Goal: Information Seeking & Learning: Find specific page/section

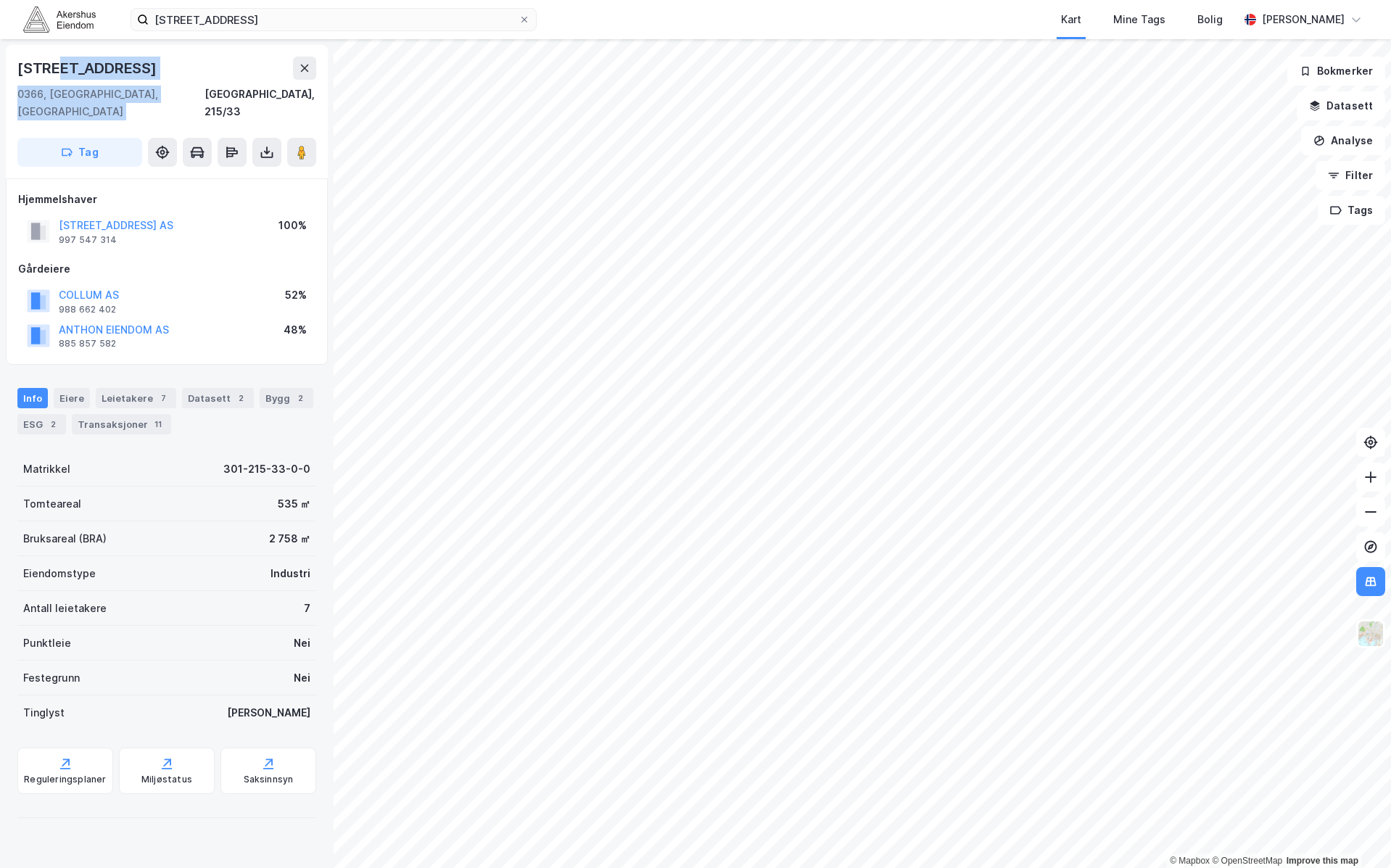
drag, startPoint x: 179, startPoint y: 90, endPoint x: 86, endPoint y: 73, distance: 94.5
click at [64, 66] on div "[STREET_ADDRESS], 215/33" at bounding box center [167, 88] width 298 height 64
click at [133, 116] on div "[STREET_ADDRESS]" at bounding box center [167, 111] width 322 height 133
drag, startPoint x: 126, startPoint y: 99, endPoint x: 13, endPoint y: 58, distance: 120.2
click at [14, 58] on div "[STREET_ADDRESS]" at bounding box center [167, 111] width 322 height 133
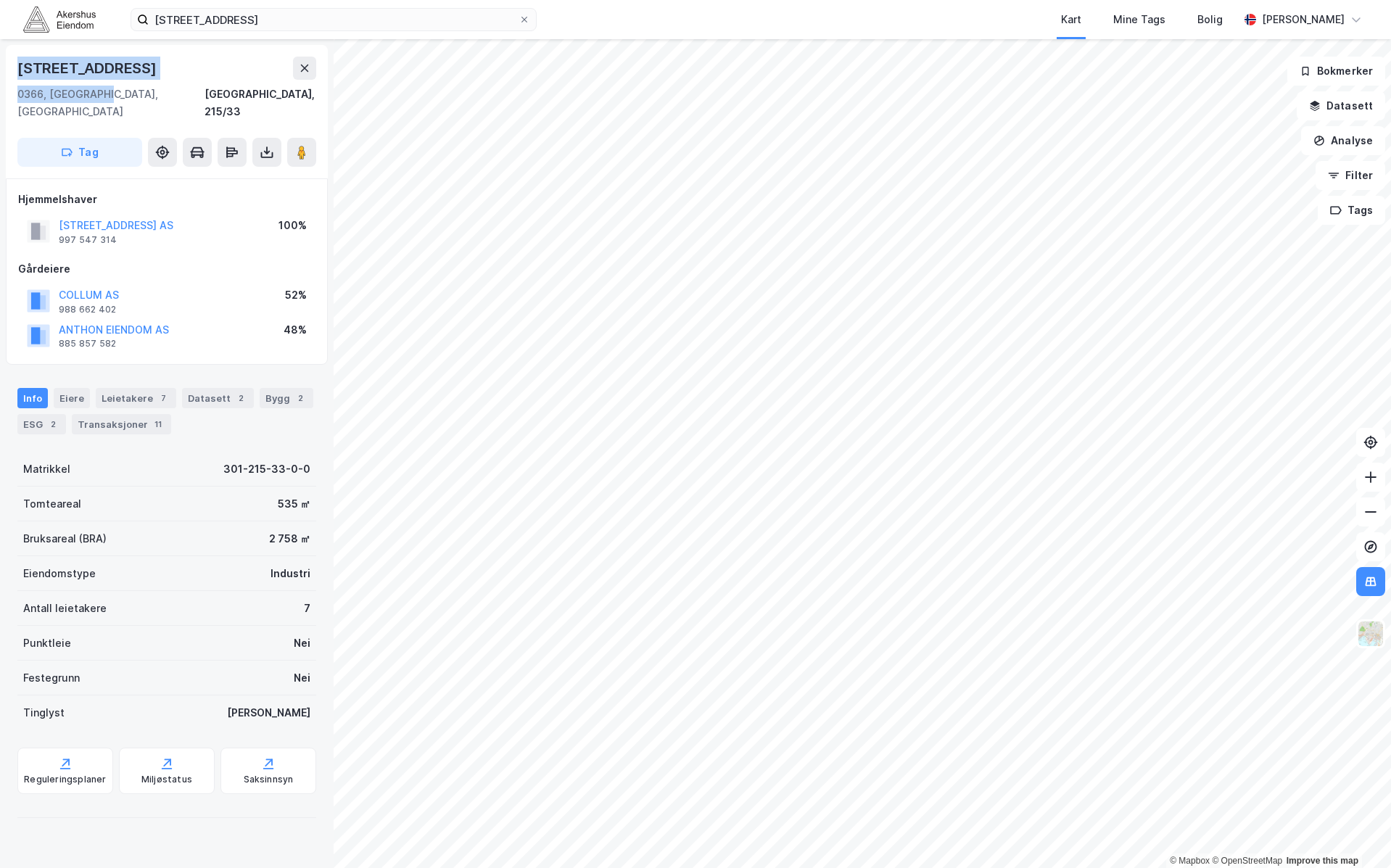
click at [18, 65] on div "[STREET_ADDRESS]" at bounding box center [167, 111] width 322 height 133
click at [21, 67] on div "[STREET_ADDRESS]" at bounding box center [89, 68] width 142 height 23
drag, startPoint x: 20, startPoint y: 67, endPoint x: 125, endPoint y: 98, distance: 109.5
click at [125, 98] on div "[STREET_ADDRESS], 215/33" at bounding box center [167, 88] width 298 height 64
click at [106, 93] on div "0366, [GEOGRAPHIC_DATA], [GEOGRAPHIC_DATA], 215/33" at bounding box center [167, 104] width 298 height 35
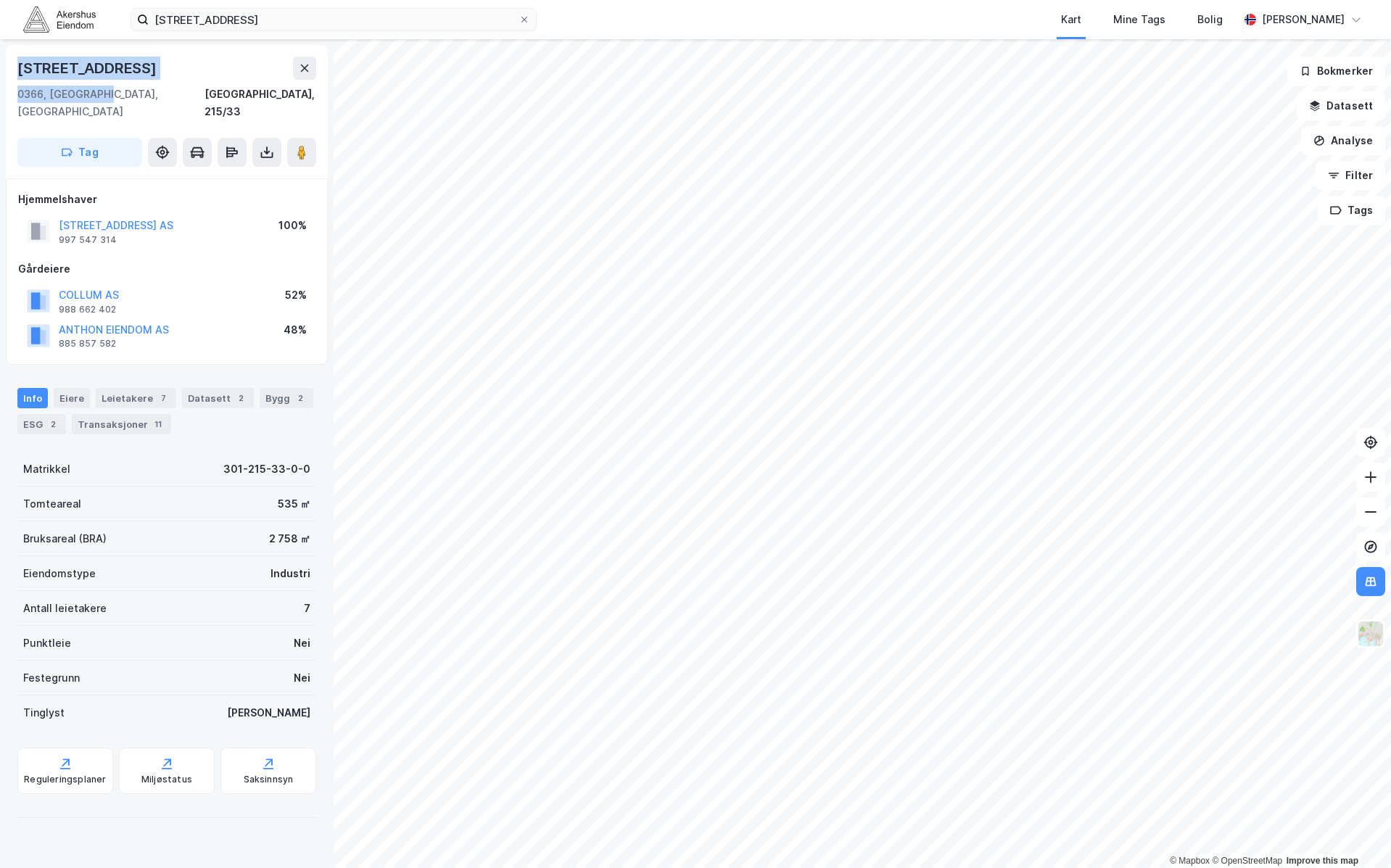
drag, startPoint x: 73, startPoint y: 90, endPoint x: 11, endPoint y: 68, distance: 65.8
click at [11, 68] on div "[STREET_ADDRESS]" at bounding box center [167, 111] width 322 height 133
click at [23, 68] on div "[STREET_ADDRESS]" at bounding box center [89, 68] width 142 height 23
drag, startPoint x: 23, startPoint y: 67, endPoint x: 110, endPoint y: 94, distance: 91.1
click at [113, 97] on div "[STREET_ADDRESS], 215/33" at bounding box center [167, 88] width 298 height 64
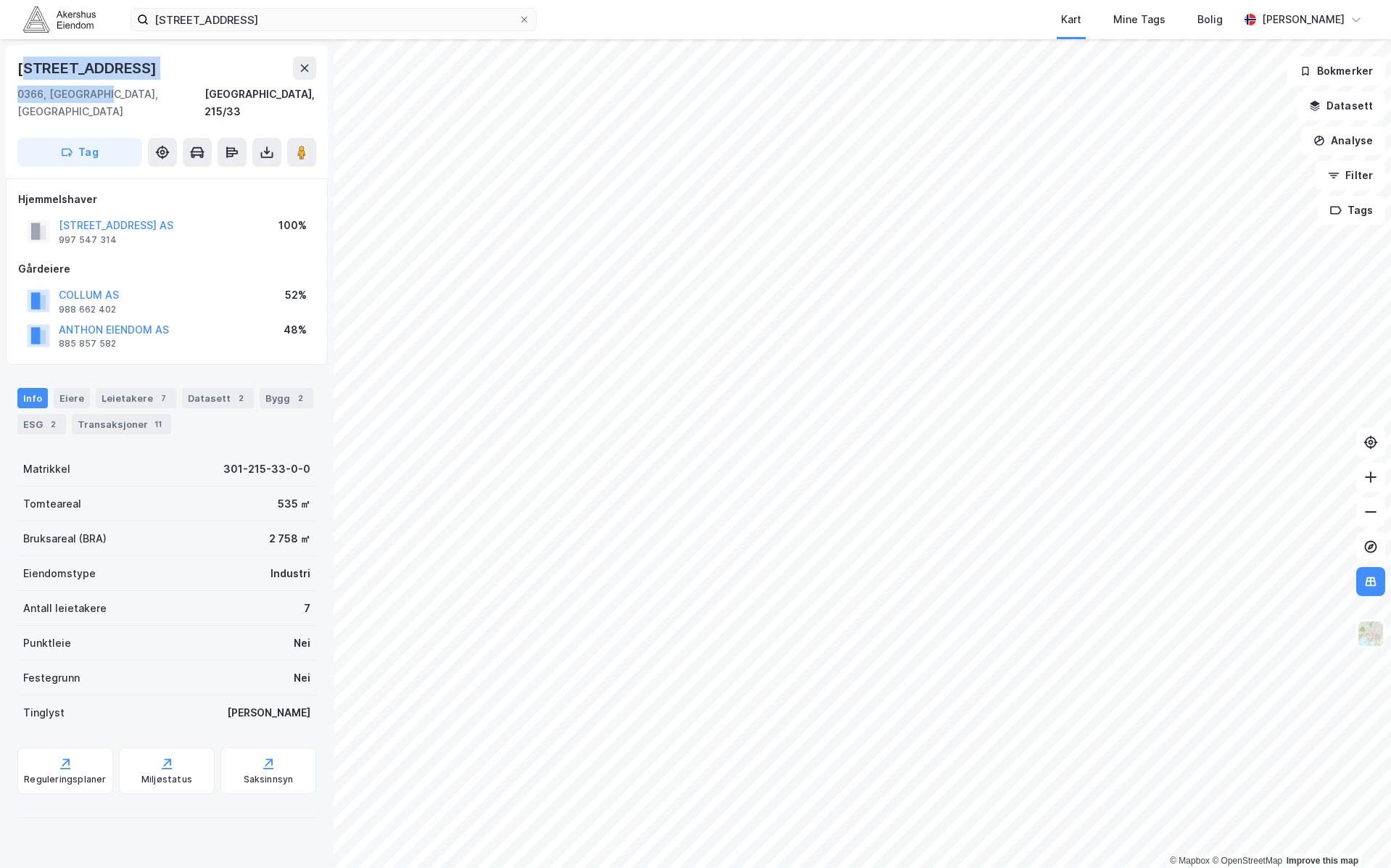
click at [109, 94] on div "0366, [GEOGRAPHIC_DATA], [GEOGRAPHIC_DATA], 215/33" at bounding box center [167, 104] width 298 height 35
drag, startPoint x: 100, startPoint y: 97, endPoint x: 20, endPoint y: 70, distance: 84.4
click at [20, 70] on div "[STREET_ADDRESS], 215/33" at bounding box center [167, 88] width 298 height 64
click at [20, 70] on div "[STREET_ADDRESS]" at bounding box center [89, 68] width 142 height 23
drag, startPoint x: 102, startPoint y: 94, endPoint x: 23, endPoint y: 63, distance: 84.9
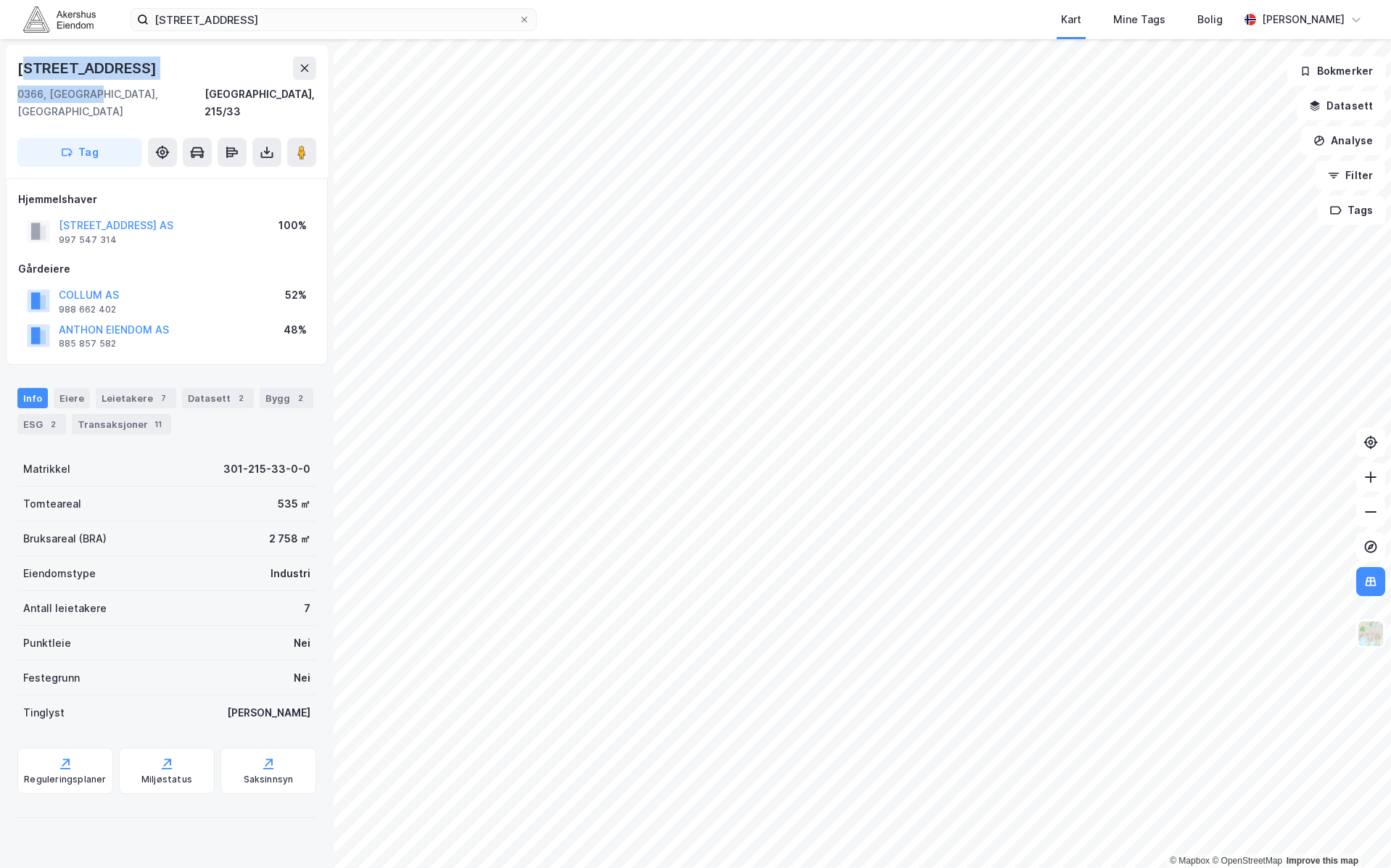
click at [23, 63] on div "[STREET_ADDRESS], 215/33" at bounding box center [167, 88] width 298 height 64
click at [26, 69] on div "[STREET_ADDRESS]" at bounding box center [89, 68] width 142 height 23
drag, startPoint x: 62, startPoint y: 77, endPoint x: 113, endPoint y: 100, distance: 55.9
click at [113, 100] on div "[STREET_ADDRESS], 215/33" at bounding box center [167, 88] width 298 height 64
click at [104, 95] on div "0366, [GEOGRAPHIC_DATA], [GEOGRAPHIC_DATA], 215/33" at bounding box center [167, 104] width 298 height 35
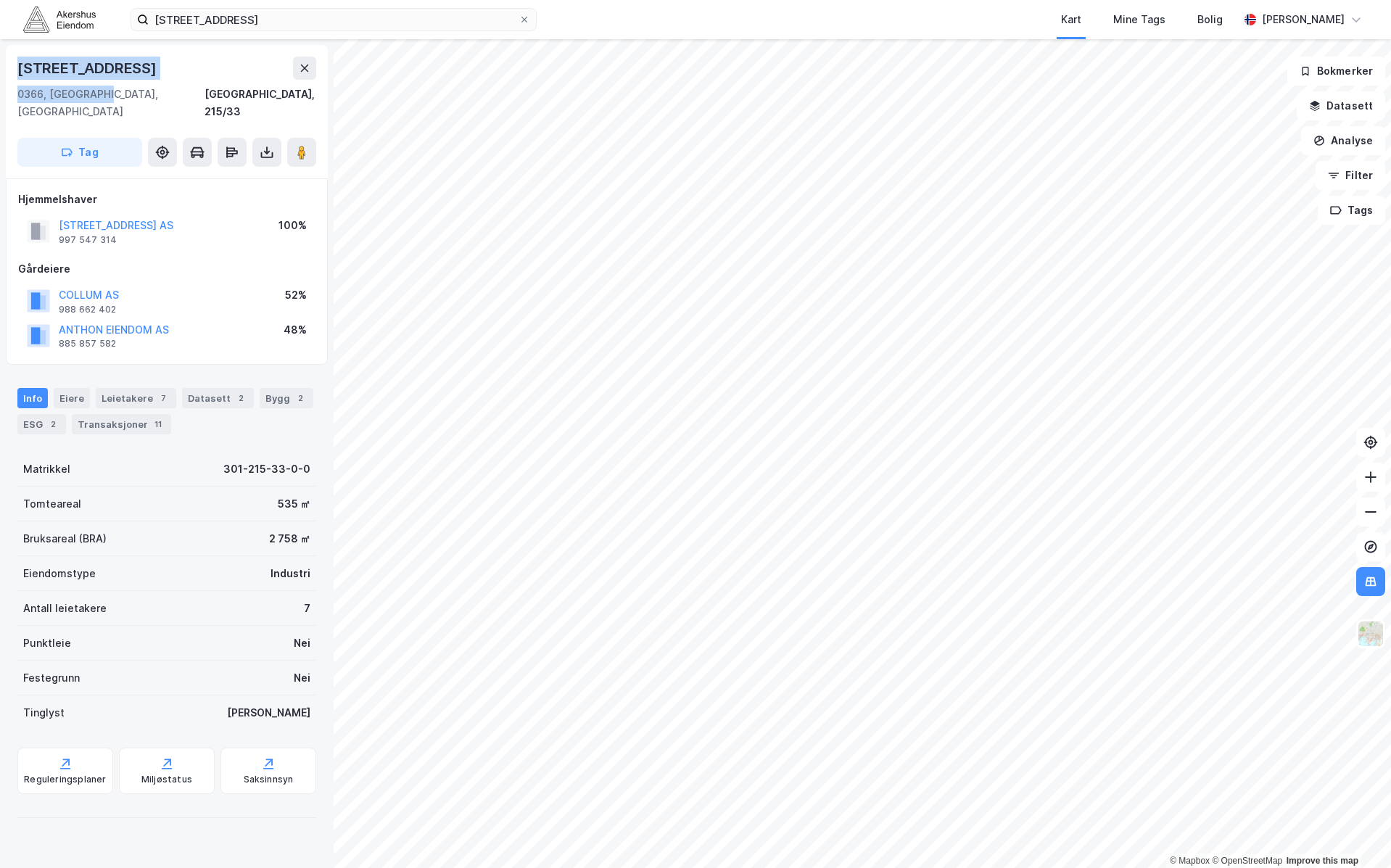
drag, startPoint x: 97, startPoint y: 97, endPoint x: 11, endPoint y: 61, distance: 93.2
click at [11, 61] on div "[STREET_ADDRESS]" at bounding box center [167, 111] width 322 height 133
click at [25, 67] on div "[STREET_ADDRESS]" at bounding box center [89, 68] width 142 height 23
drag, startPoint x: 21, startPoint y: 65, endPoint x: 120, endPoint y: 95, distance: 103.4
click at [131, 98] on div "[STREET_ADDRESS], 215/33" at bounding box center [167, 88] width 298 height 64
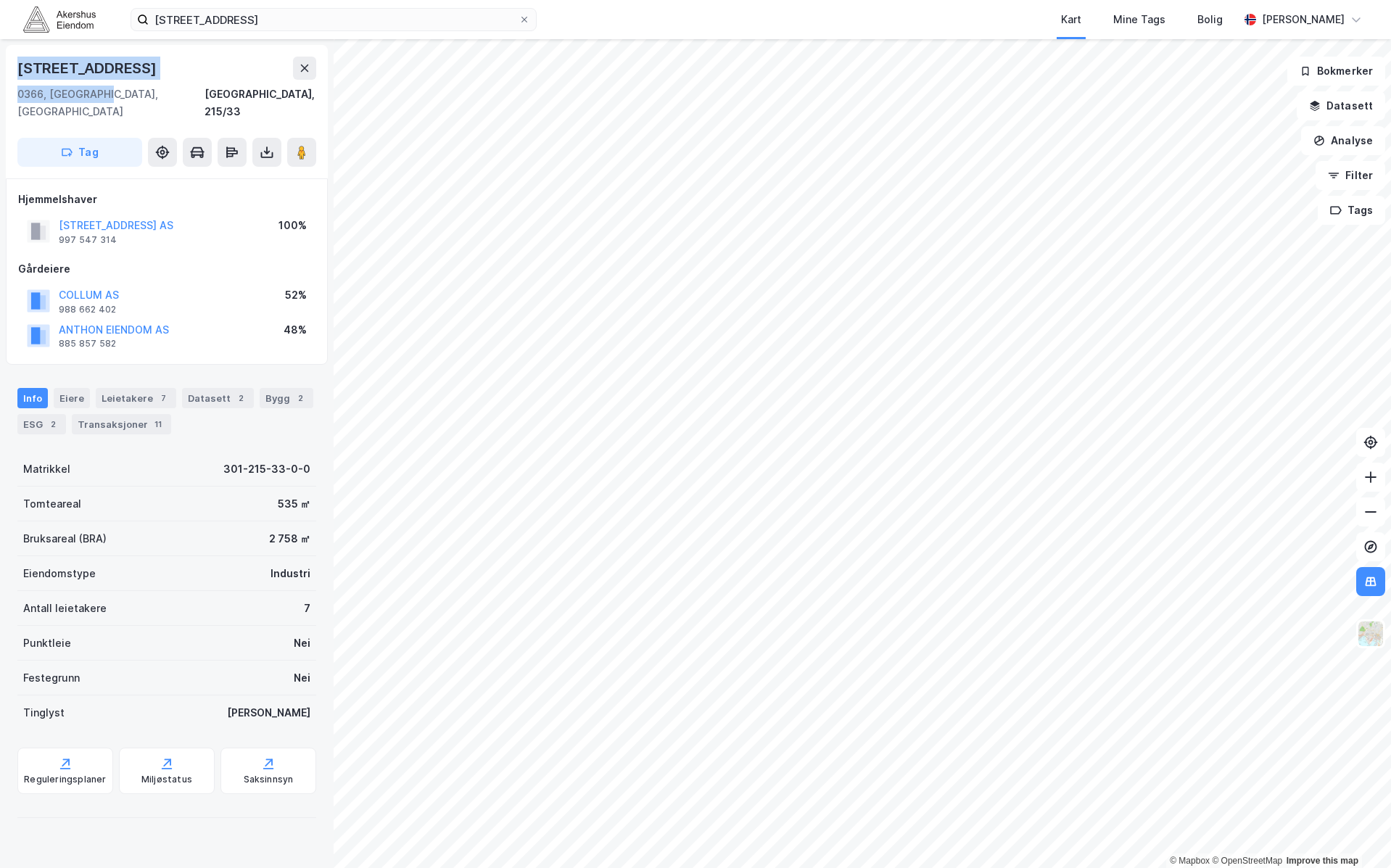
click at [111, 94] on div "0366, [GEOGRAPHIC_DATA], [GEOGRAPHIC_DATA], 215/33" at bounding box center [167, 104] width 298 height 35
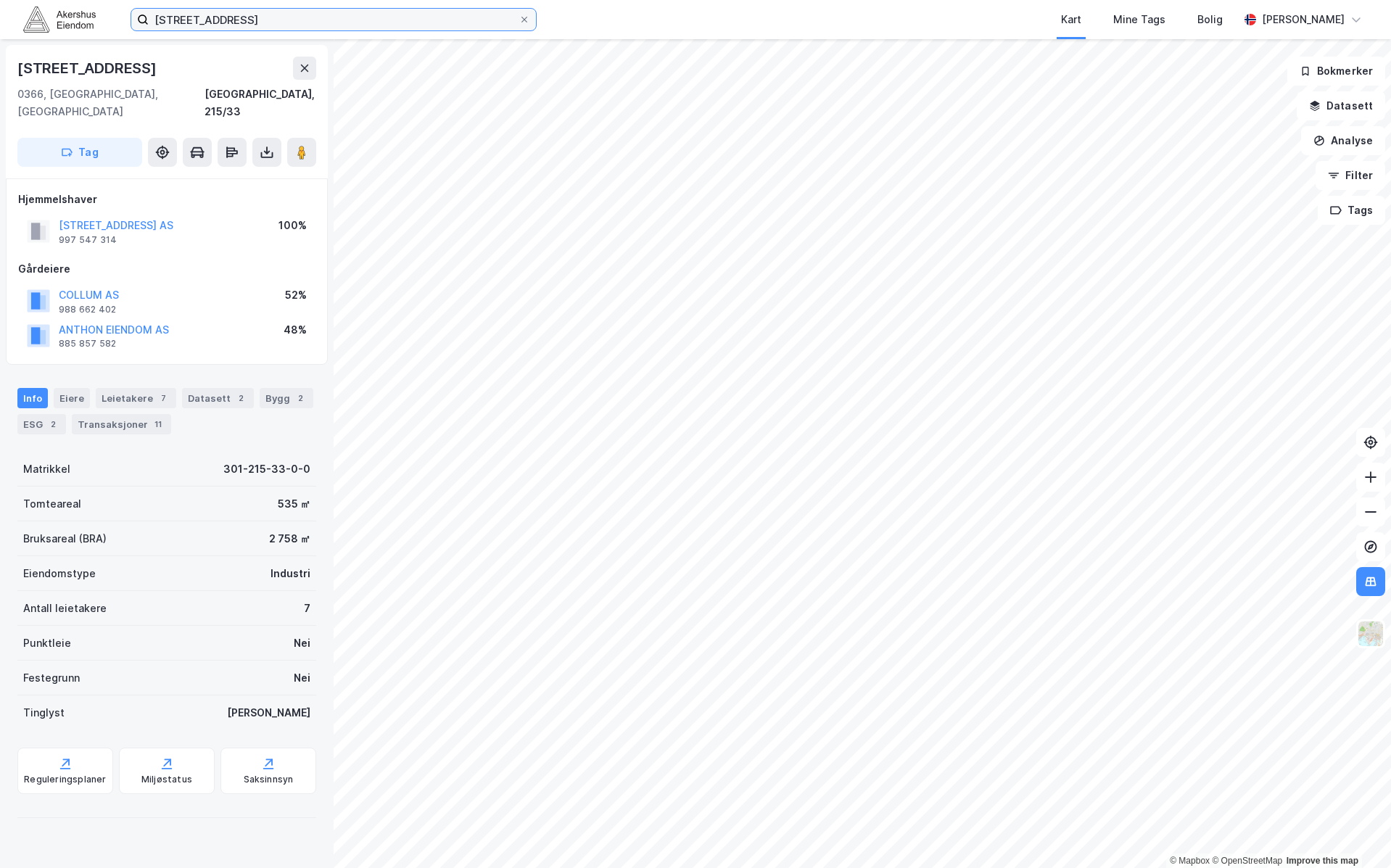
click at [369, 18] on input "[STREET_ADDRESS]" at bounding box center [333, 19] width 369 height 22
click at [204, 829] on div "[STREET_ADDRESS], 215/33 Tag Hjemmelshaver BOGSTADVEIEN 54 AS 997 547 314 100% …" at bounding box center [167, 454] width 333 height 829
click at [464, 19] on input "[STREET_ADDRESS]" at bounding box center [333, 19] width 369 height 22
click at [464, 21] on input "[STREET_ADDRESS]" at bounding box center [333, 19] width 369 height 22
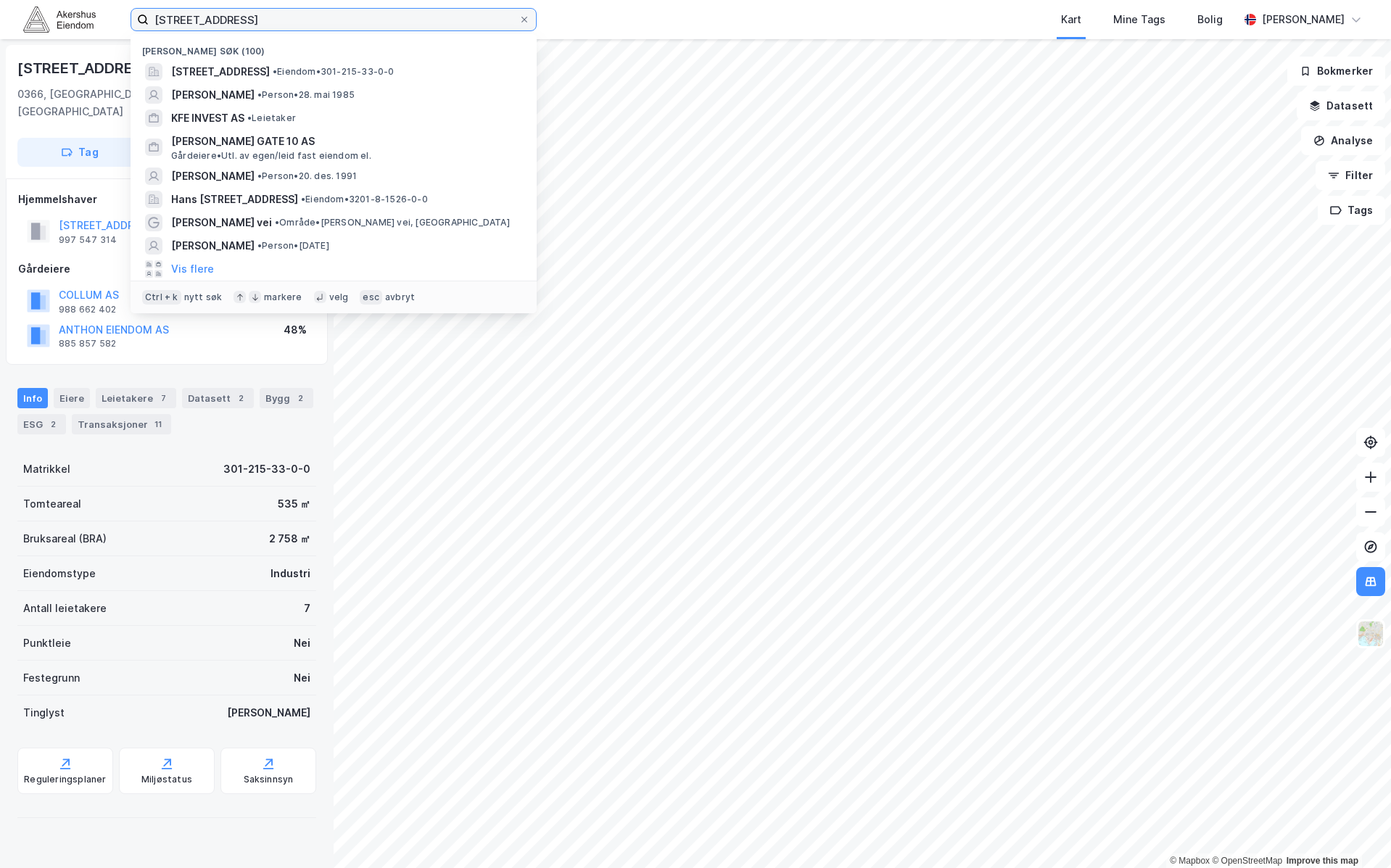
click at [463, 21] on input "[STREET_ADDRESS]" at bounding box center [333, 19] width 369 height 22
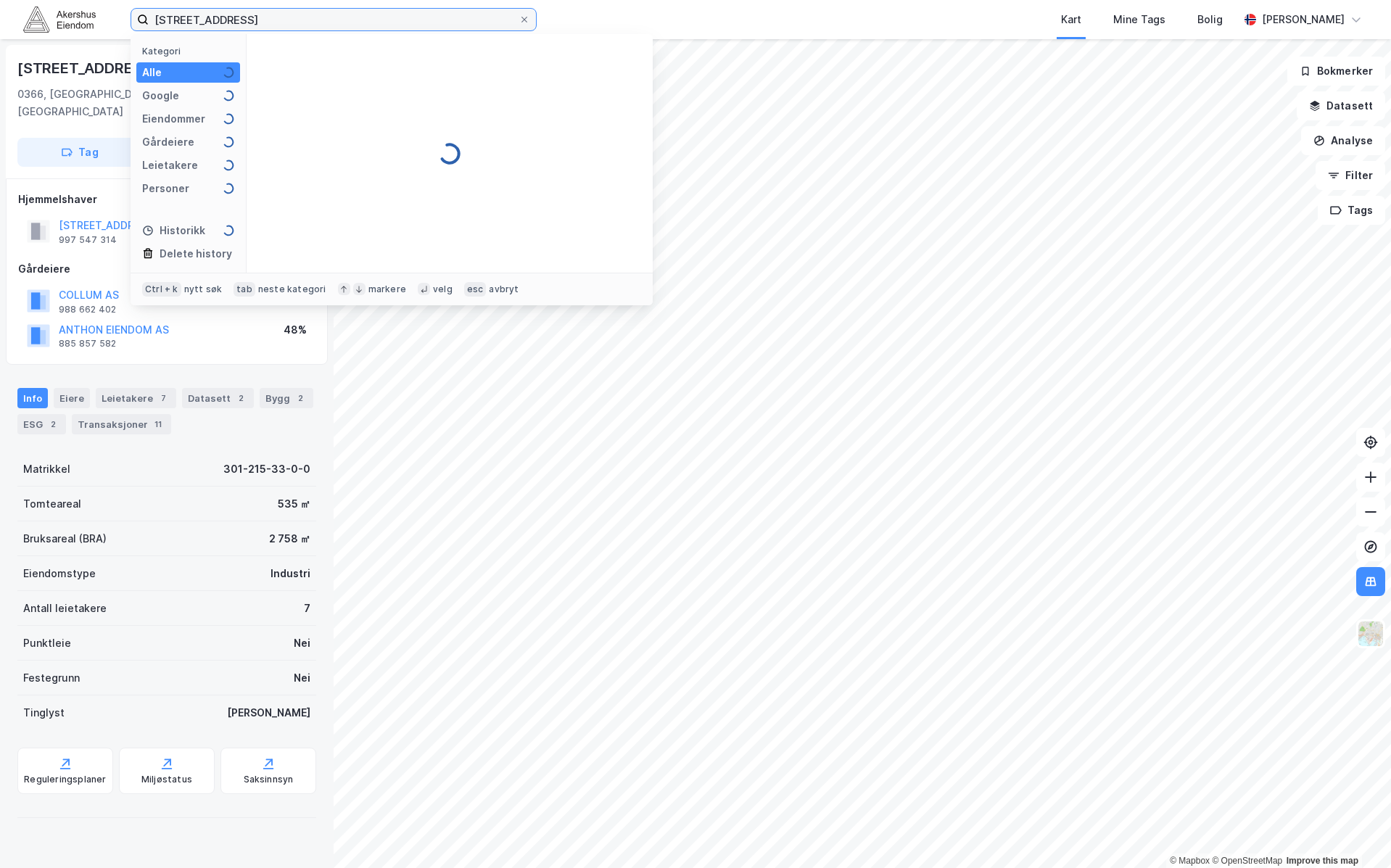
type input "[STREET_ADDRESS]"
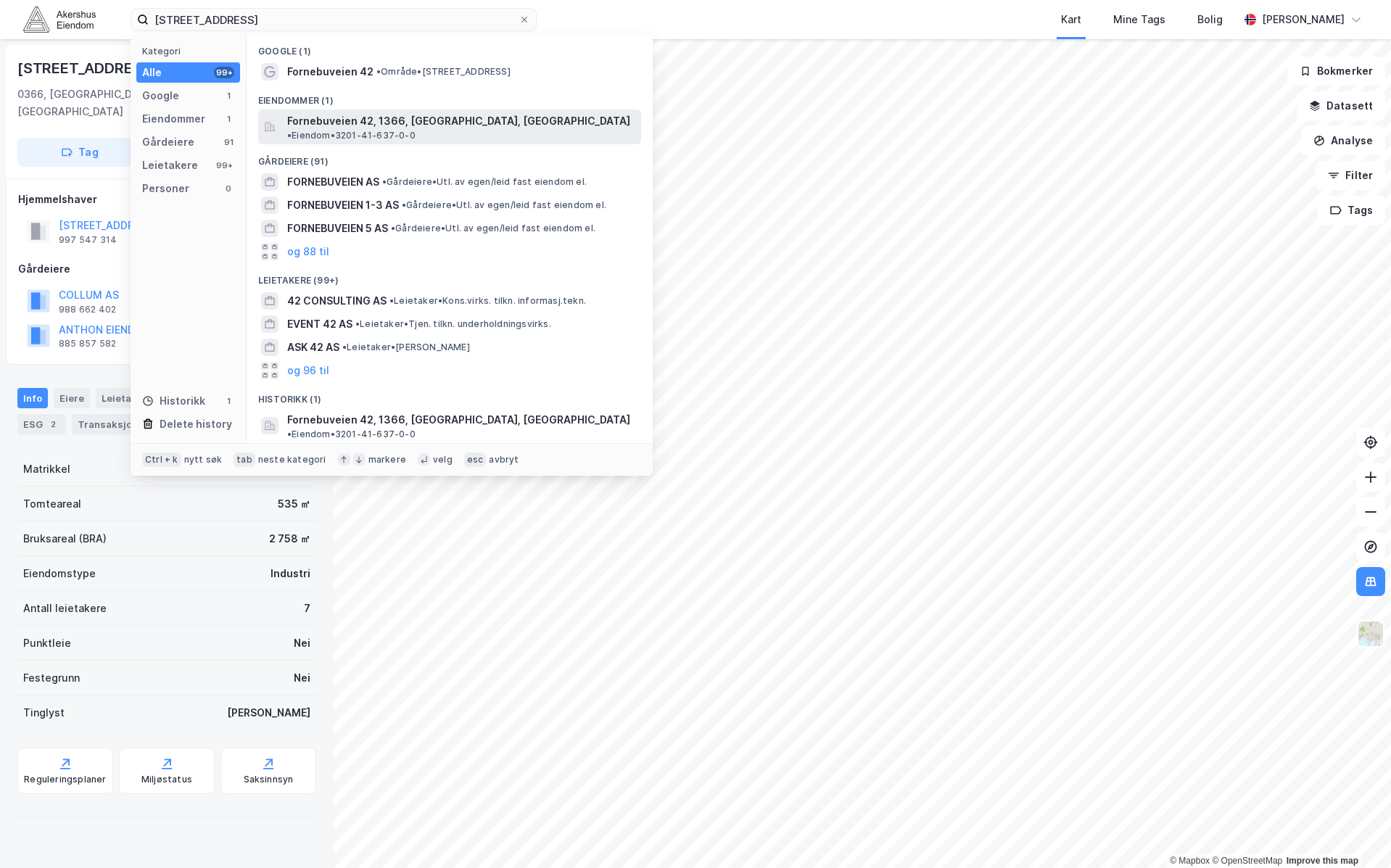
click at [433, 128] on span "Fornebuveien 42, 1366, [GEOGRAPHIC_DATA], [GEOGRAPHIC_DATA]" at bounding box center [458, 121] width 343 height 18
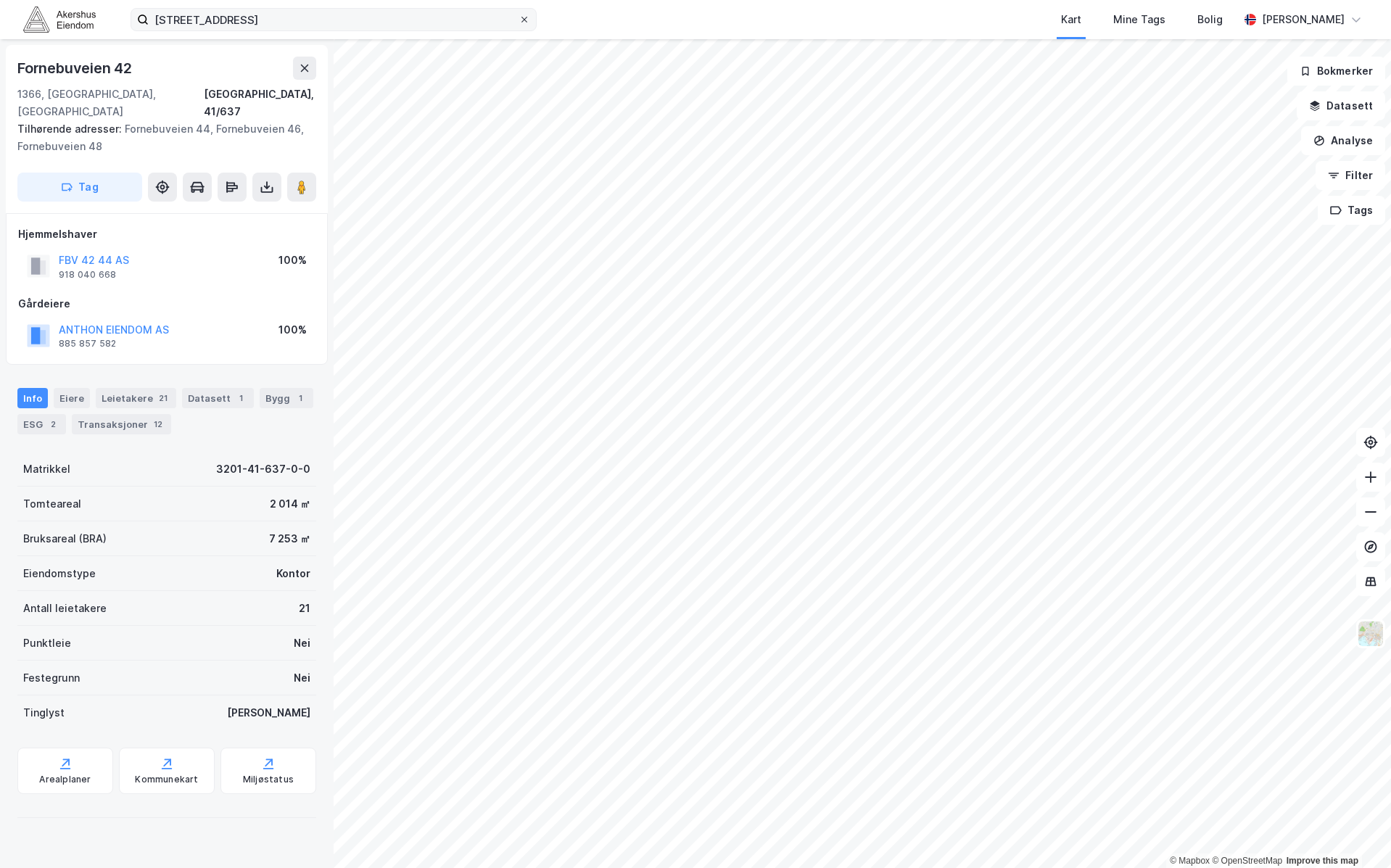
click at [523, 23] on icon at bounding box center [525, 19] width 9 height 9
click at [519, 23] on input "[STREET_ADDRESS]" at bounding box center [333, 19] width 369 height 22
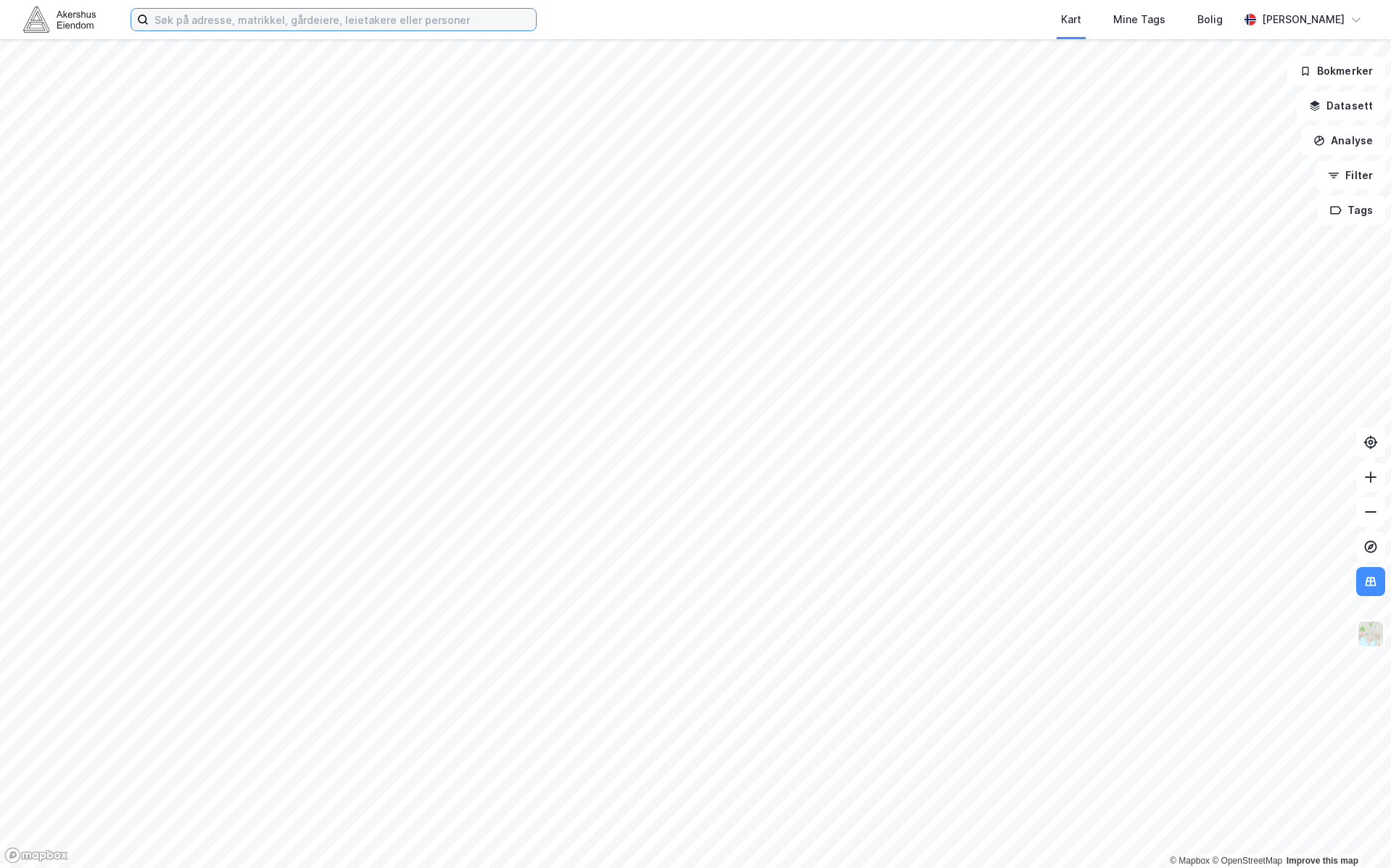
click at [426, 23] on input at bounding box center [341, 19] width 387 height 22
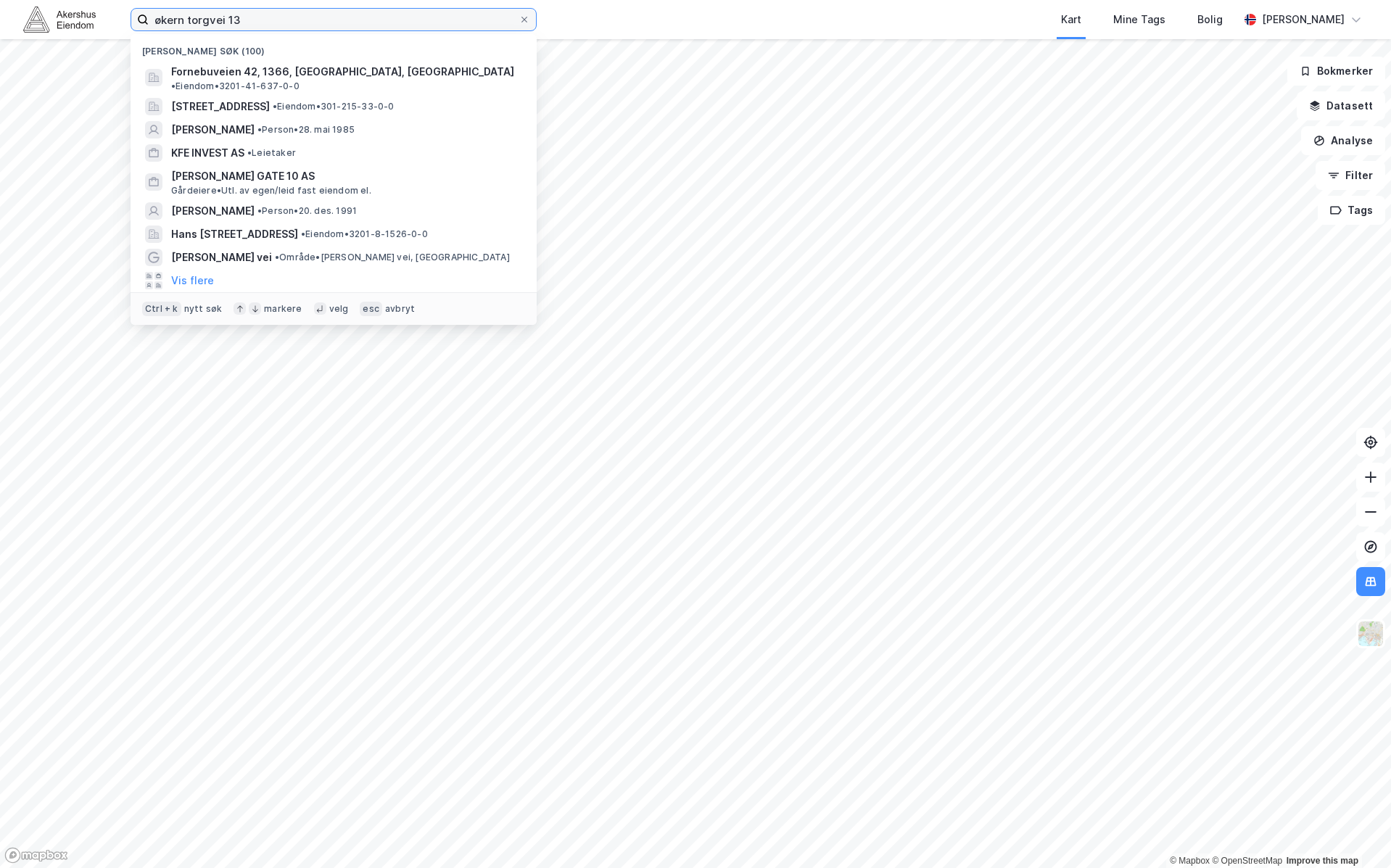
type input "økern torgvei 13"
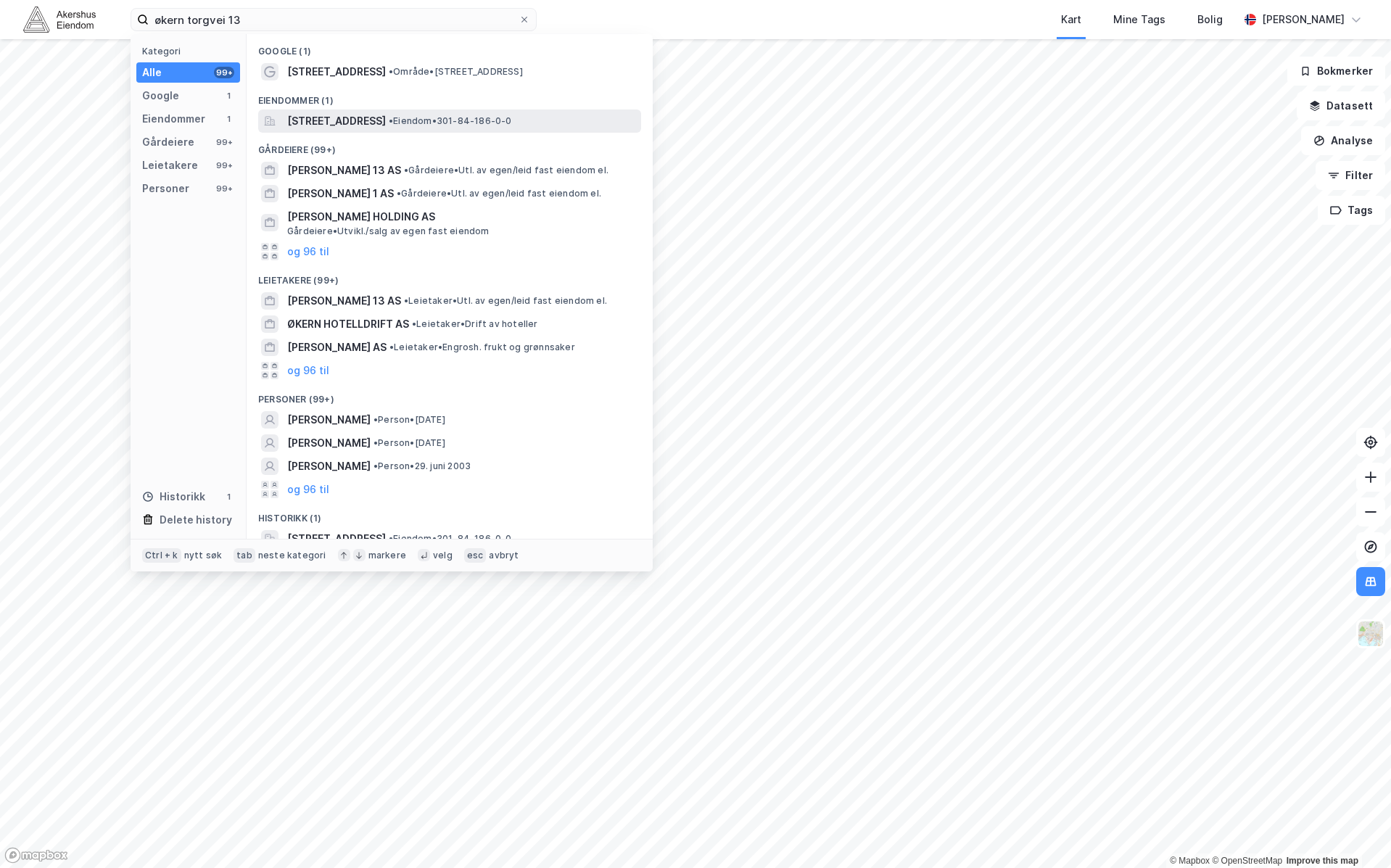
click at [379, 124] on span "[STREET_ADDRESS]" at bounding box center [336, 121] width 98 height 18
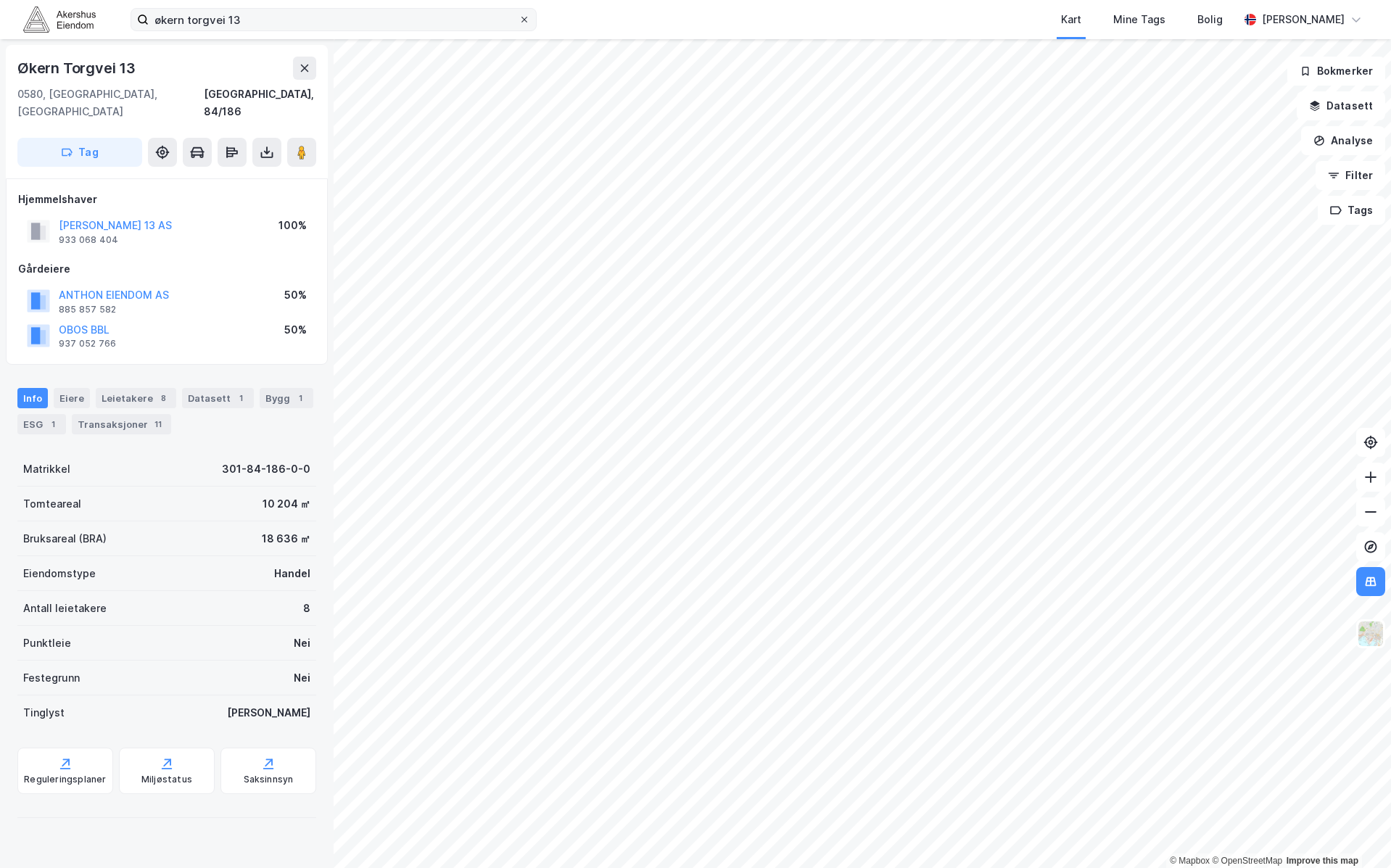
click at [524, 19] on icon at bounding box center [524, 19] width 6 height 6
click at [519, 19] on input "økern torgvei 13" at bounding box center [333, 19] width 369 height 22
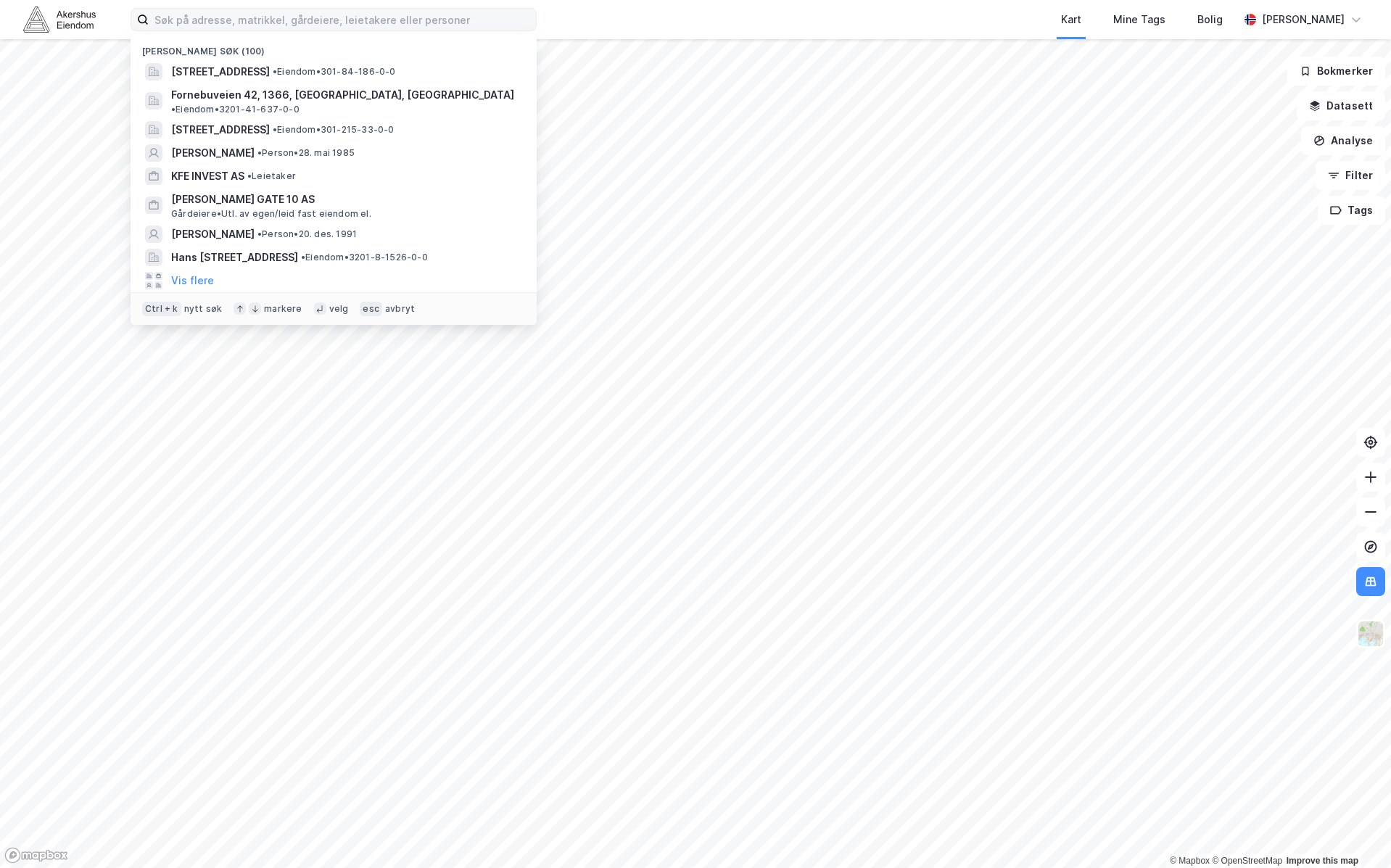
click at [720, 22] on div "Kart Mine Tags Bolig" at bounding box center [922, 19] width 633 height 39
